Goal: Answer question/provide support: Answer question/provide support

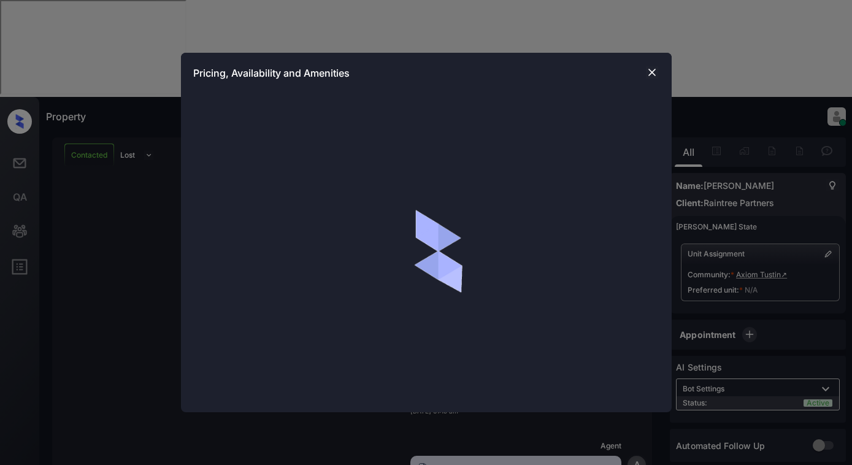
scroll to position [498, 0]
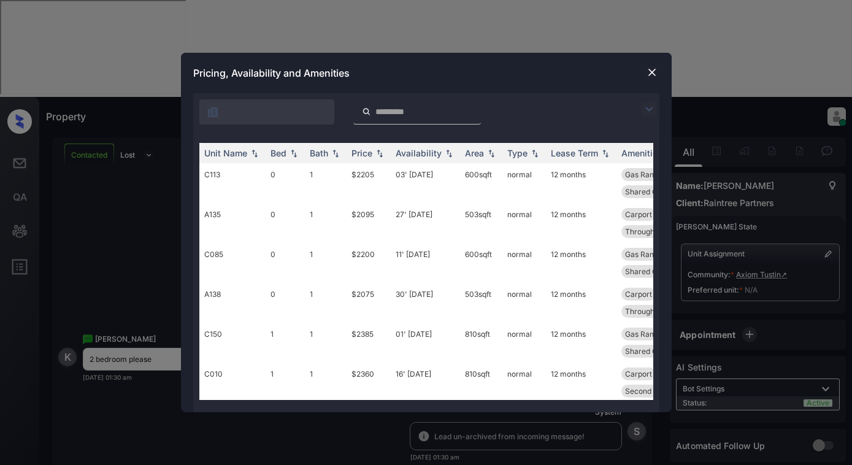
click at [652, 106] on img at bounding box center [648, 109] width 15 height 15
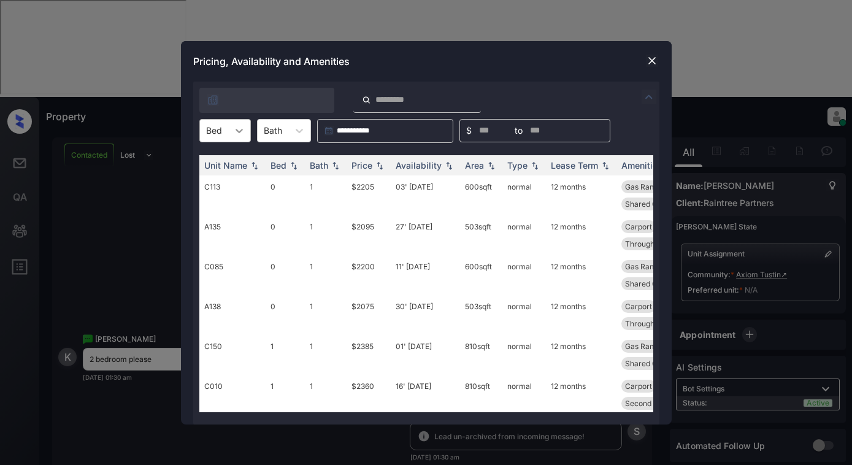
click at [229, 134] on div at bounding box center [239, 131] width 22 height 22
click at [210, 204] on div "2" at bounding box center [225, 205] width 52 height 22
click at [351, 163] on div "Price" at bounding box center [361, 165] width 21 height 10
click at [372, 195] on td "$2740" at bounding box center [368, 195] width 44 height 40
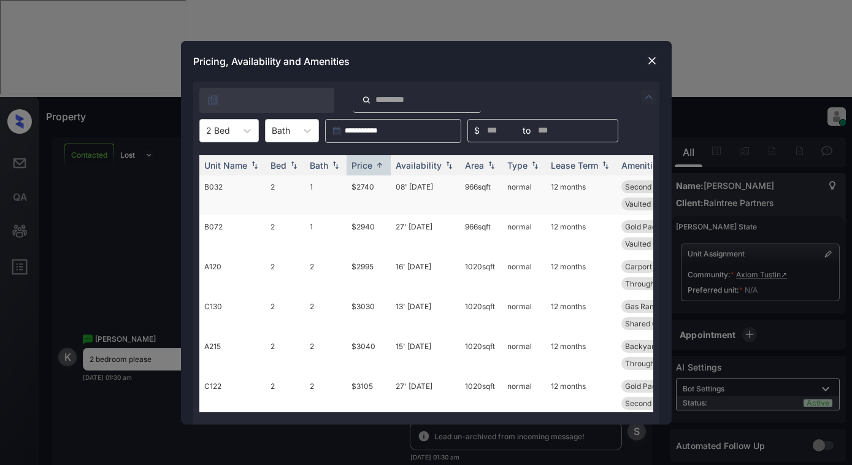
click at [372, 195] on td "$2740" at bounding box center [368, 195] width 44 height 40
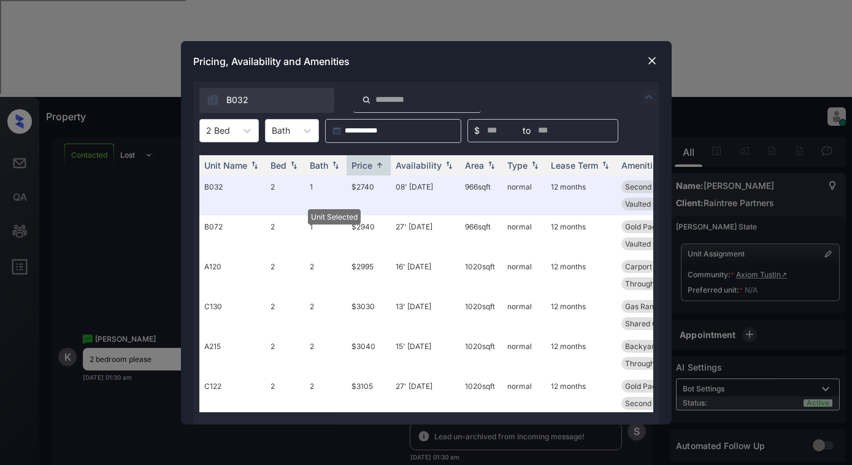
click at [656, 56] on img at bounding box center [652, 61] width 12 height 12
